Goal: Find specific page/section: Find specific page/section

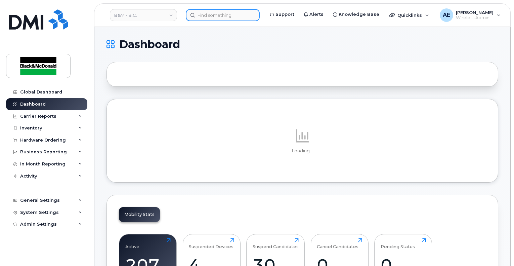
click at [212, 15] on input at bounding box center [223, 15] width 74 height 12
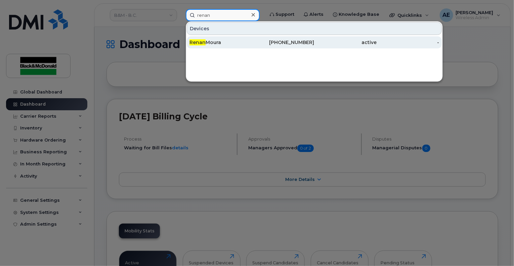
type input "renan"
click at [216, 44] on div "Renan Moura" at bounding box center [221, 42] width 63 height 7
